Goal: Information Seeking & Learning: Learn about a topic

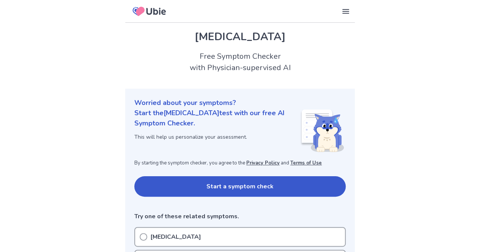
click at [308, 187] on button "Start a symptom check" at bounding box center [239, 187] width 211 height 20
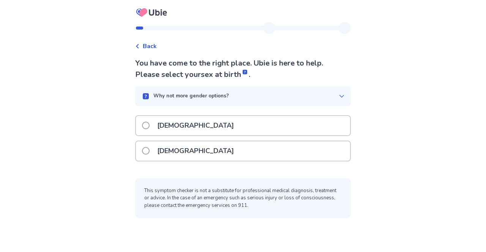
click at [150, 150] on span at bounding box center [146, 151] width 8 height 8
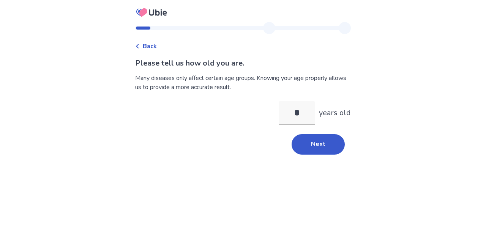
type input "**"
click at [312, 147] on button "Next" at bounding box center [318, 144] width 53 height 20
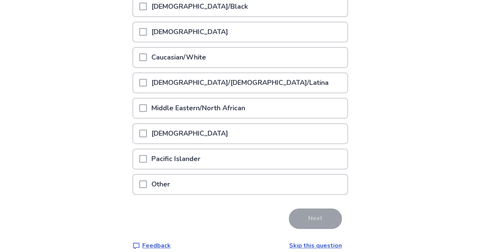
scroll to position [121, 0]
click at [315, 106] on div "Middle Eastern/North African" at bounding box center [240, 107] width 214 height 19
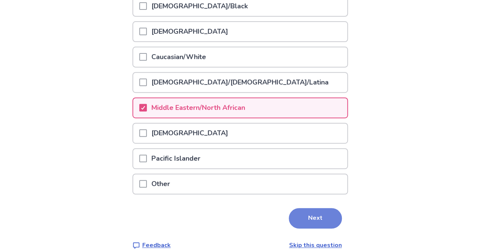
click at [317, 219] on button "Next" at bounding box center [315, 218] width 53 height 20
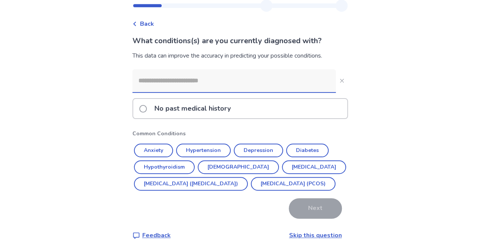
scroll to position [39, 0]
click at [301, 69] on input at bounding box center [233, 80] width 203 height 23
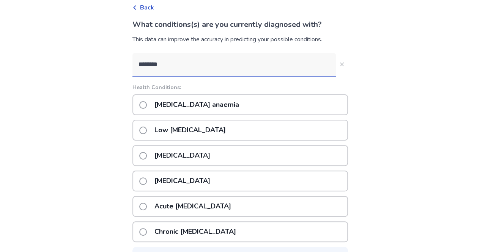
type input "********"
click at [257, 106] on div "Iron deficiency anaemia" at bounding box center [240, 105] width 216 height 21
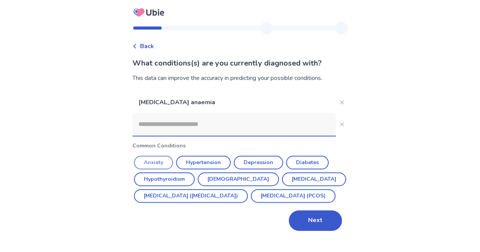
click at [155, 158] on button "Anxiety" at bounding box center [153, 163] width 39 height 14
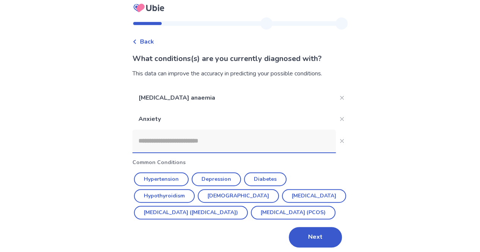
scroll to position [26, 0]
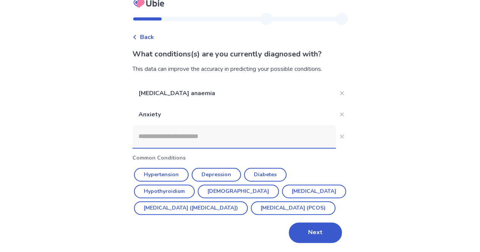
click at [307, 232] on button "Next" at bounding box center [315, 233] width 53 height 20
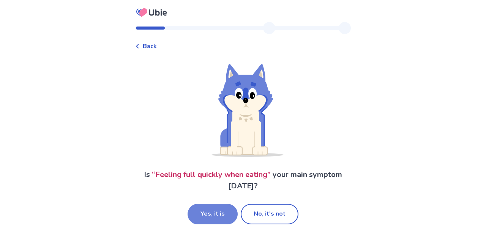
click at [218, 214] on button "Yes, it is" at bounding box center [213, 214] width 50 height 20
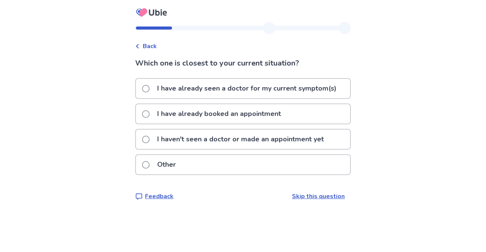
click at [268, 136] on p "I haven't seen a doctor or made an appointment yet" at bounding box center [241, 139] width 176 height 19
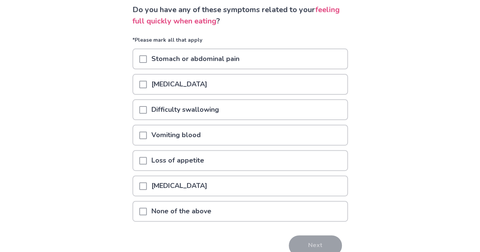
scroll to position [47, 0]
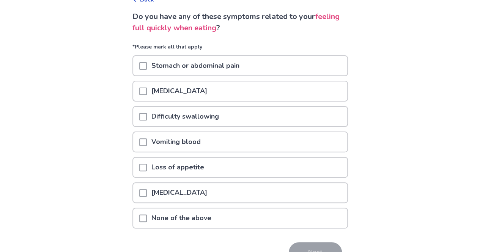
click at [315, 95] on div "Nausea or vomiting" at bounding box center [240, 91] width 214 height 19
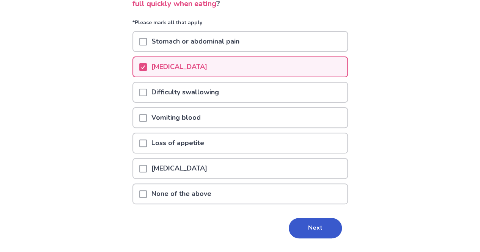
scroll to position [75, 0]
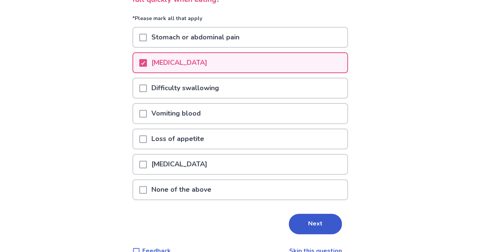
click at [316, 224] on button "Next" at bounding box center [315, 224] width 53 height 20
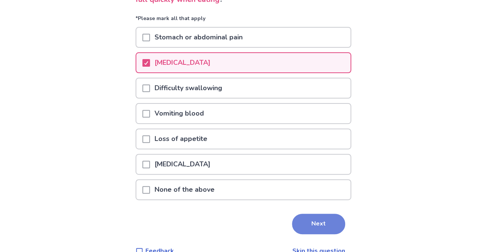
scroll to position [0, 0]
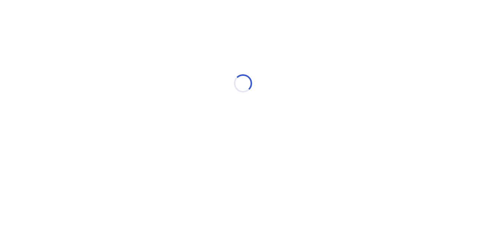
select select "*"
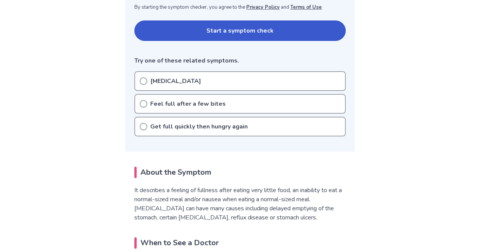
scroll to position [160, 0]
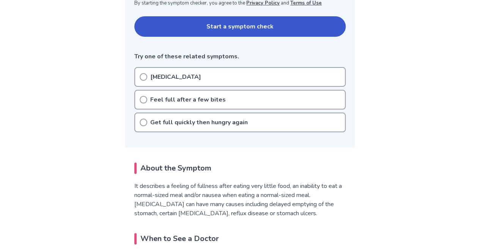
click at [143, 74] on circle at bounding box center [143, 77] width 7 height 7
